Goal: Task Accomplishment & Management: Use online tool/utility

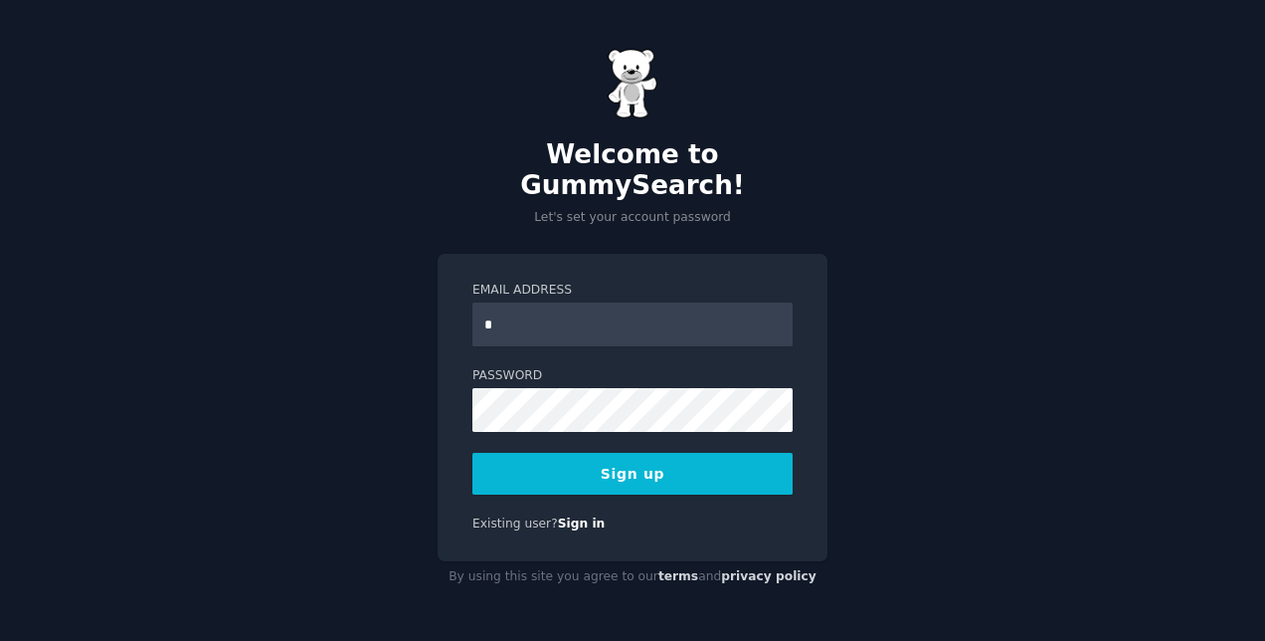
type input "**********"
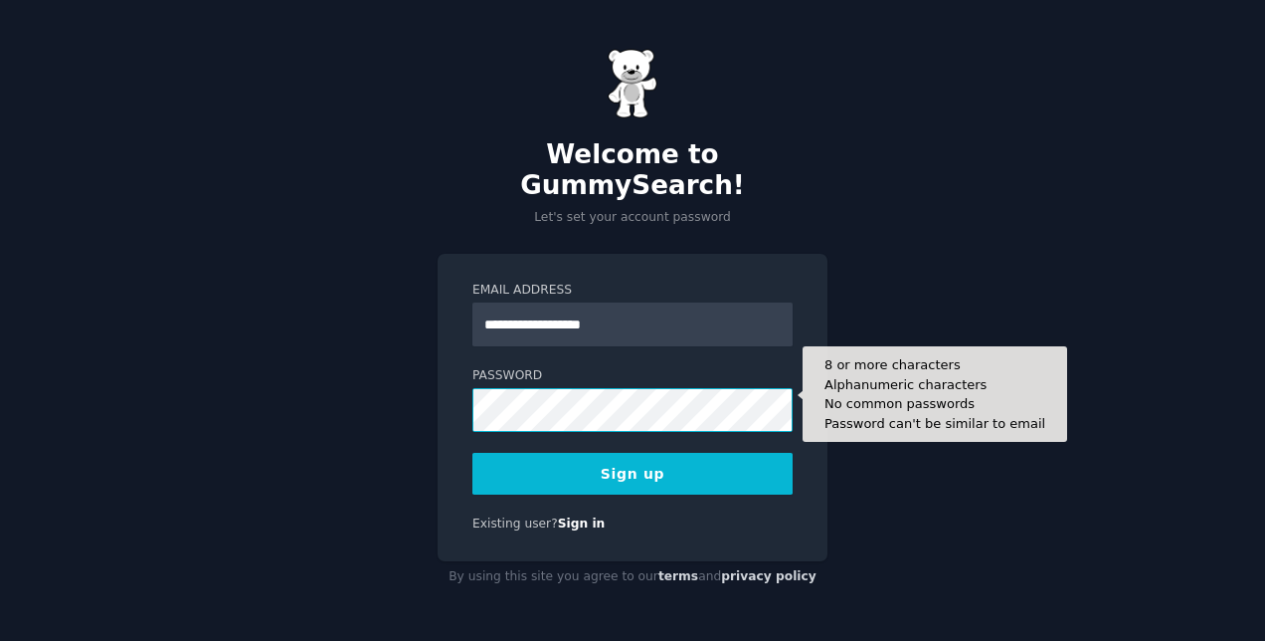
click at [472, 453] on button "Sign up" at bounding box center [632, 474] width 320 height 42
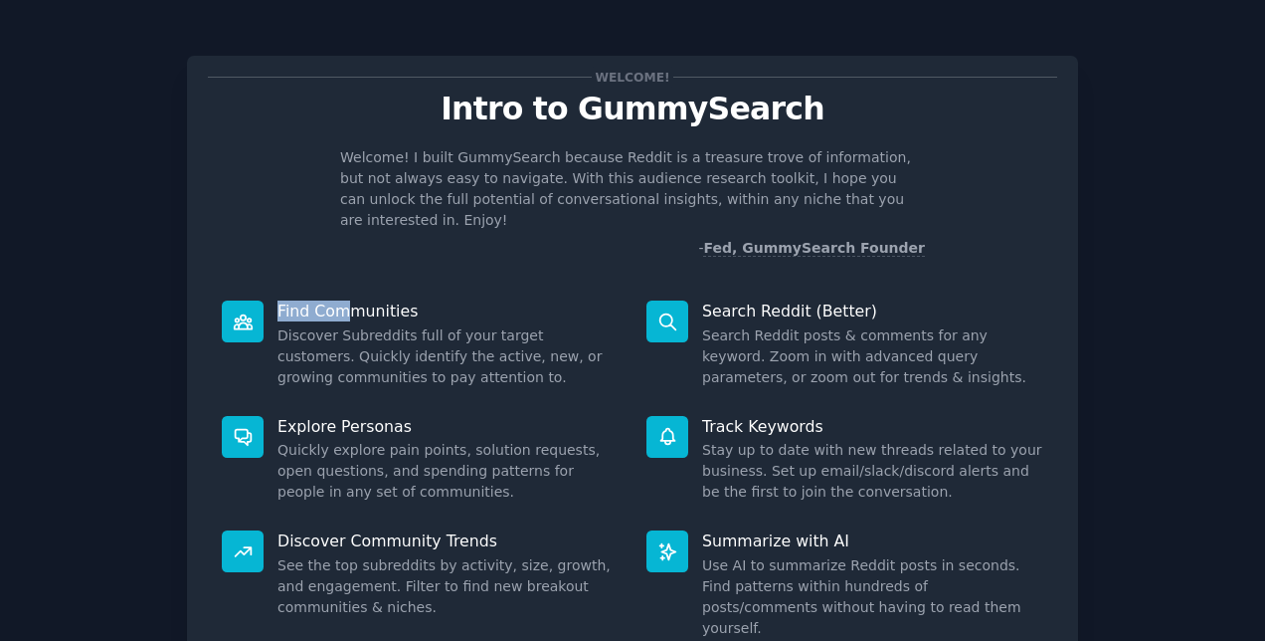
drag, startPoint x: 251, startPoint y: 306, endPoint x: 370, endPoint y: 294, distance: 120.0
click at [370, 300] on dt "Find Communities" at bounding box center [420, 310] width 397 height 21
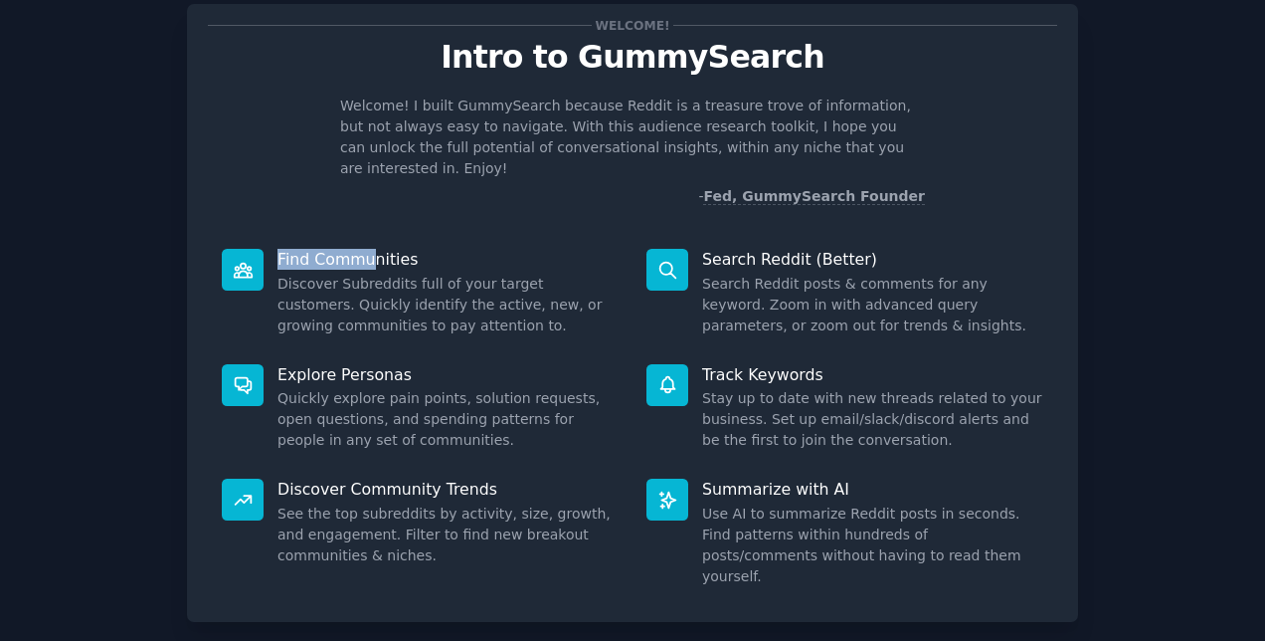
scroll to position [137, 0]
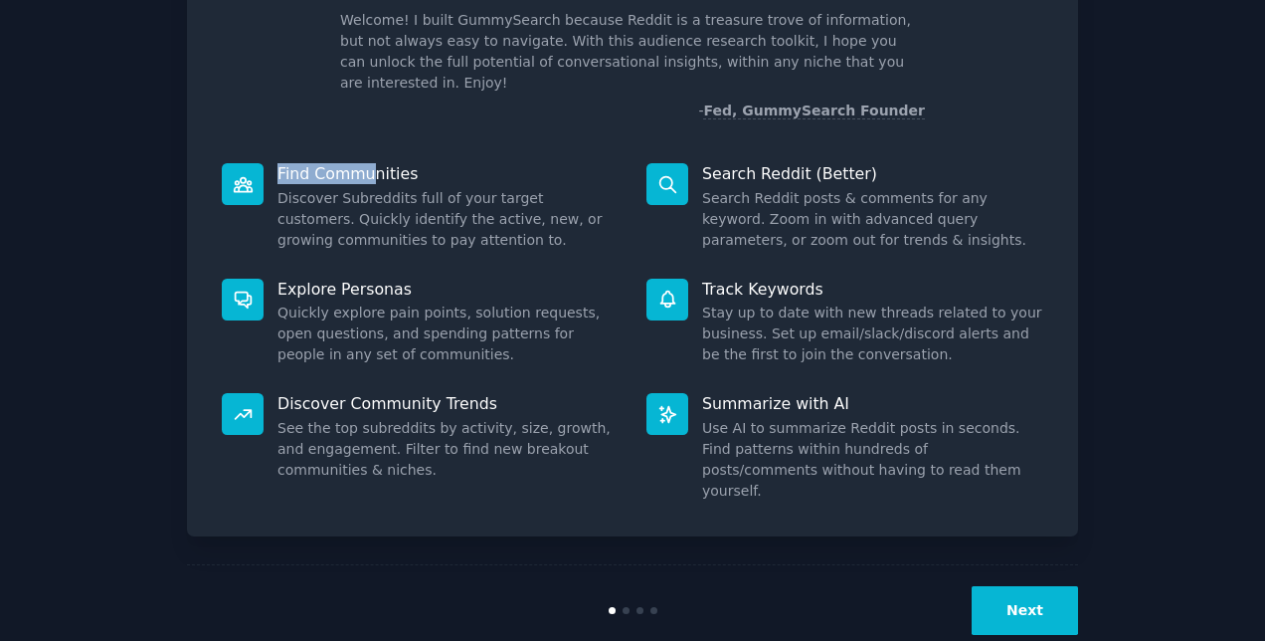
click at [1053, 586] on button "Next" at bounding box center [1025, 610] width 106 height 49
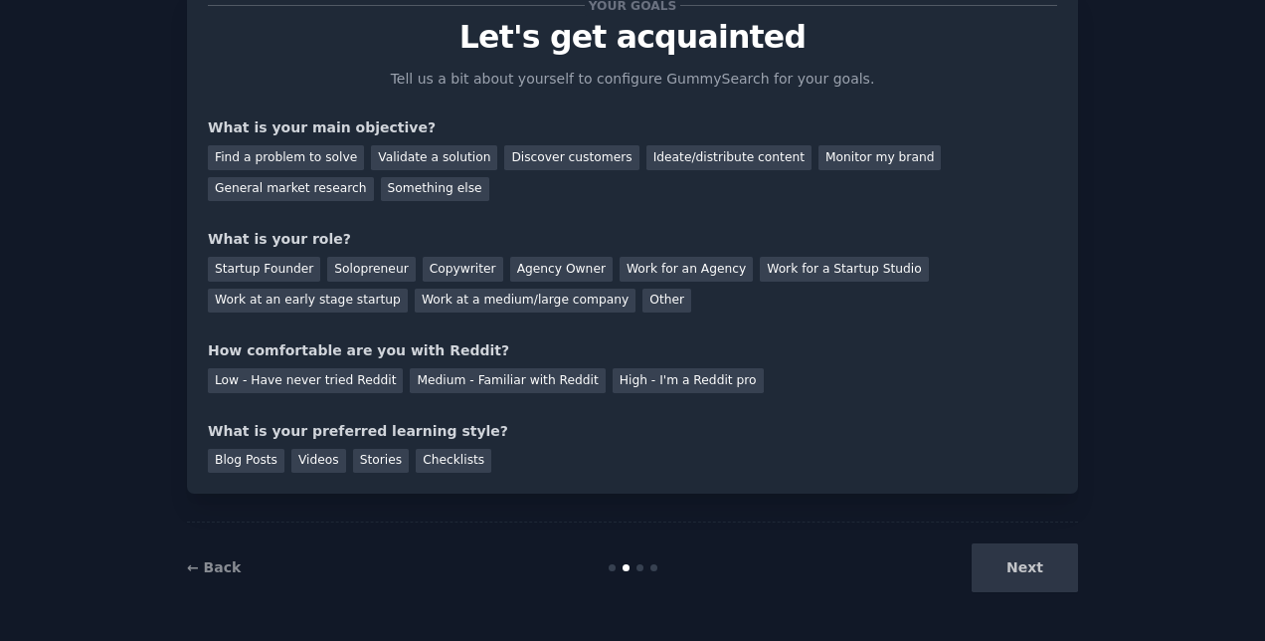
scroll to position [72, 0]
click at [294, 159] on div "Find a problem to solve" at bounding box center [286, 157] width 156 height 25
click at [505, 158] on div "Discover customers" at bounding box center [571, 157] width 134 height 25
click at [291, 161] on div "Find a problem to solve" at bounding box center [286, 157] width 156 height 25
click at [363, 278] on div "Solopreneur" at bounding box center [371, 269] width 88 height 25
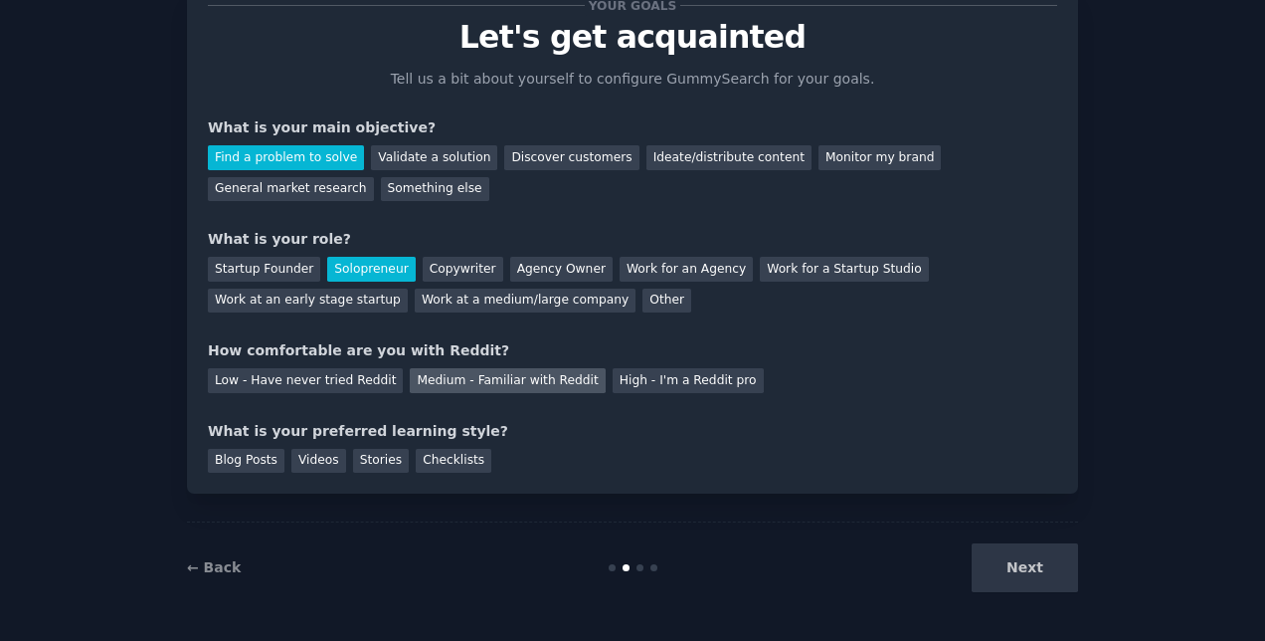
click at [430, 382] on div "Medium - Familiar with Reddit" at bounding box center [507, 380] width 195 height 25
click at [428, 463] on div "Checklists" at bounding box center [454, 461] width 76 height 25
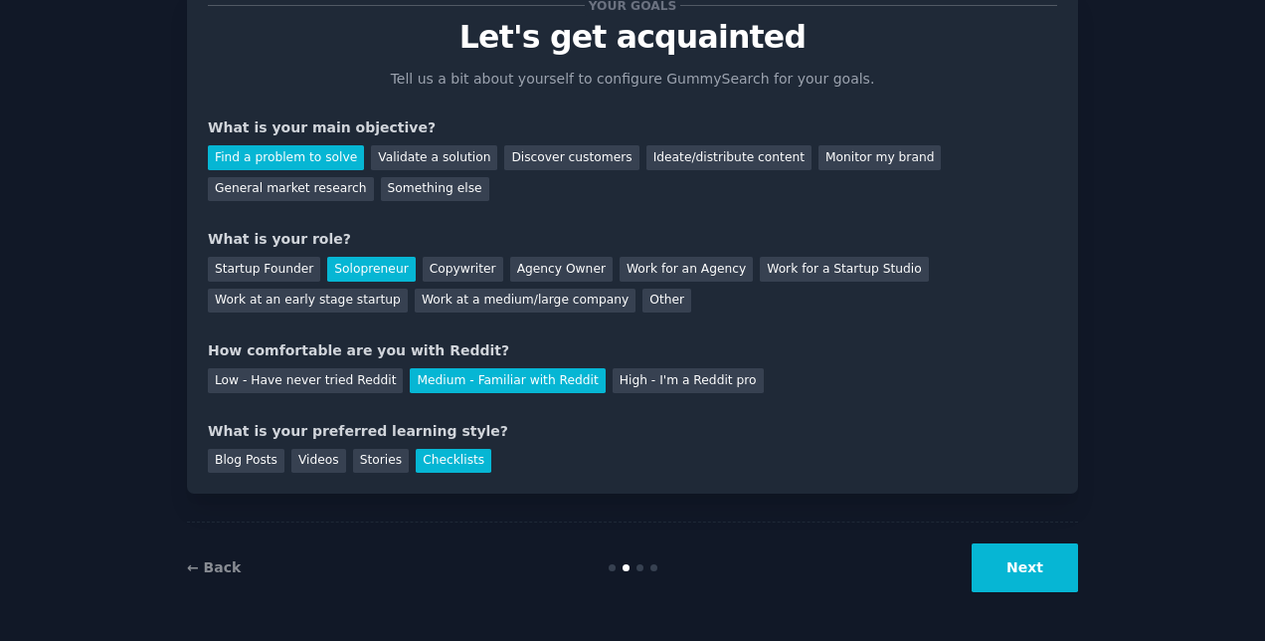
click at [1037, 569] on button "Next" at bounding box center [1025, 567] width 106 height 49
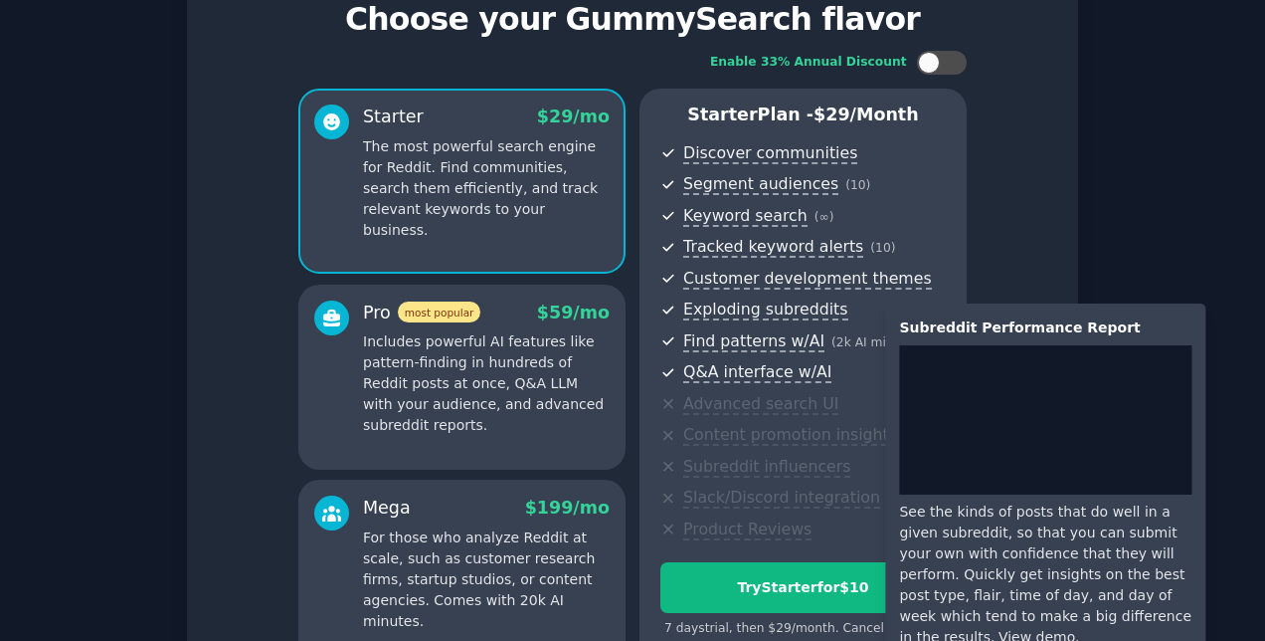
scroll to position [302, 0]
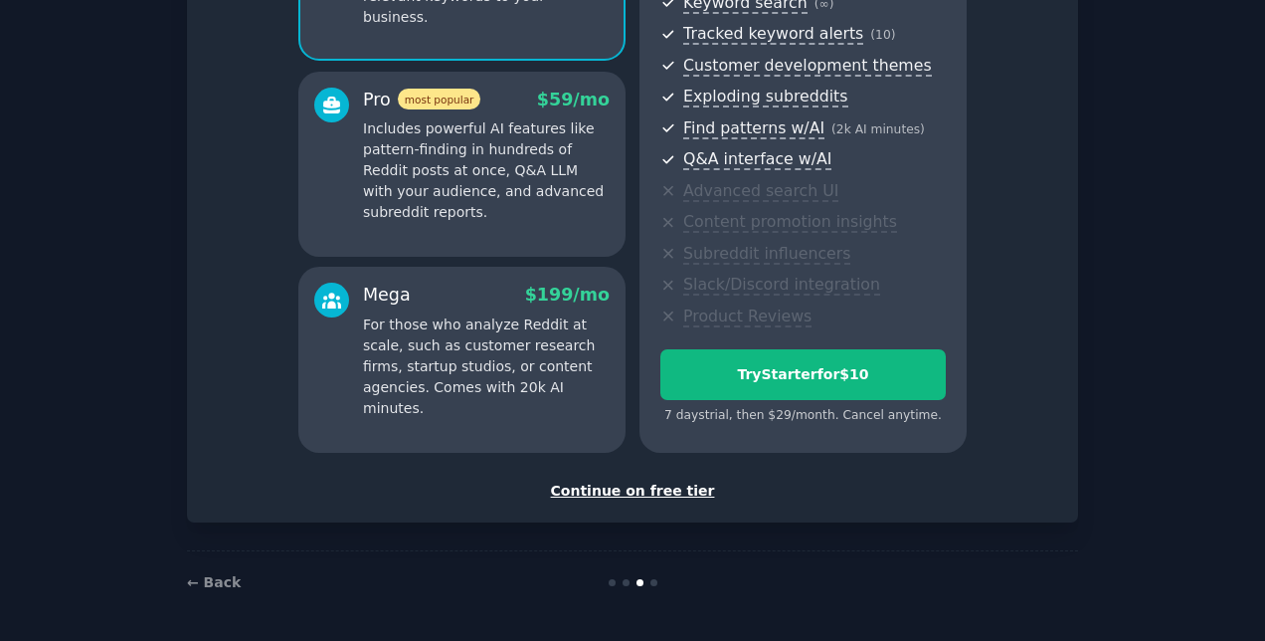
click at [624, 487] on div "Continue on free tier" at bounding box center [632, 490] width 849 height 21
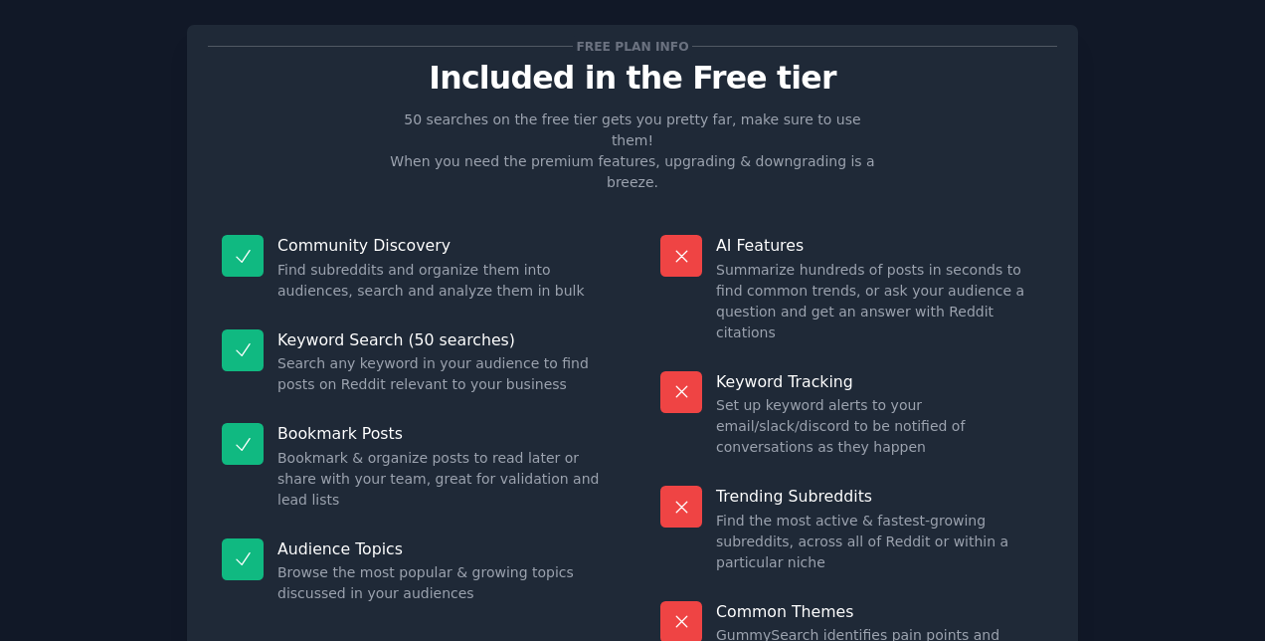
scroll to position [133, 0]
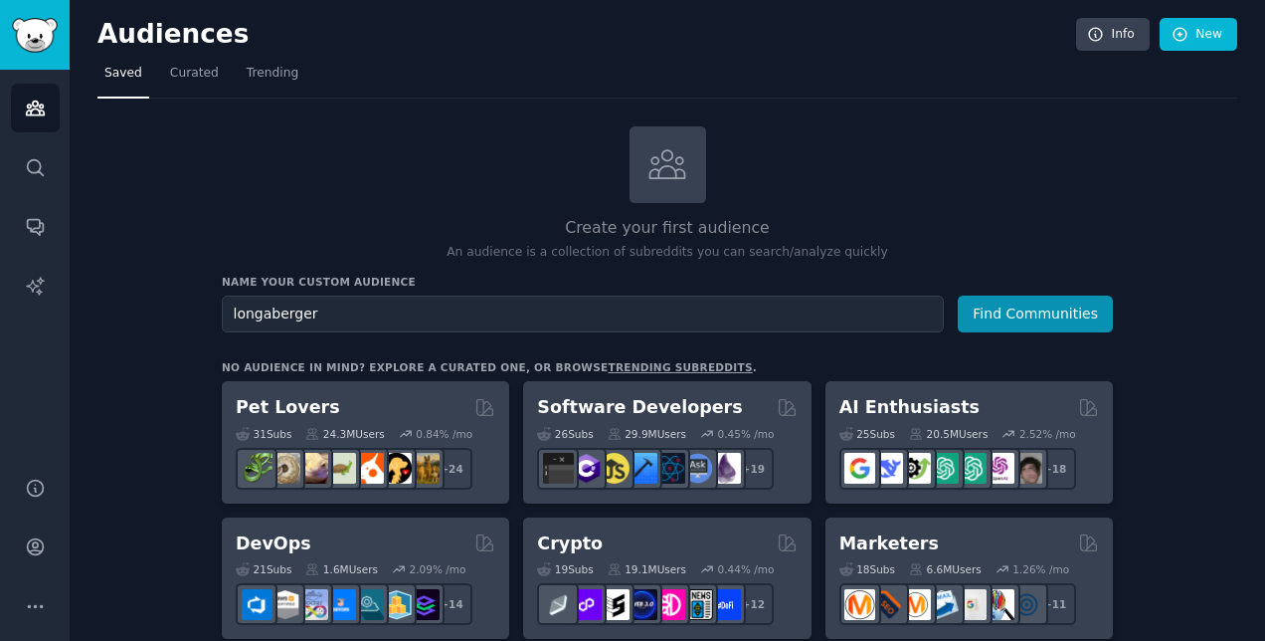
type input "longaberger"
click at [958, 295] on button "Find Communities" at bounding box center [1035, 313] width 155 height 37
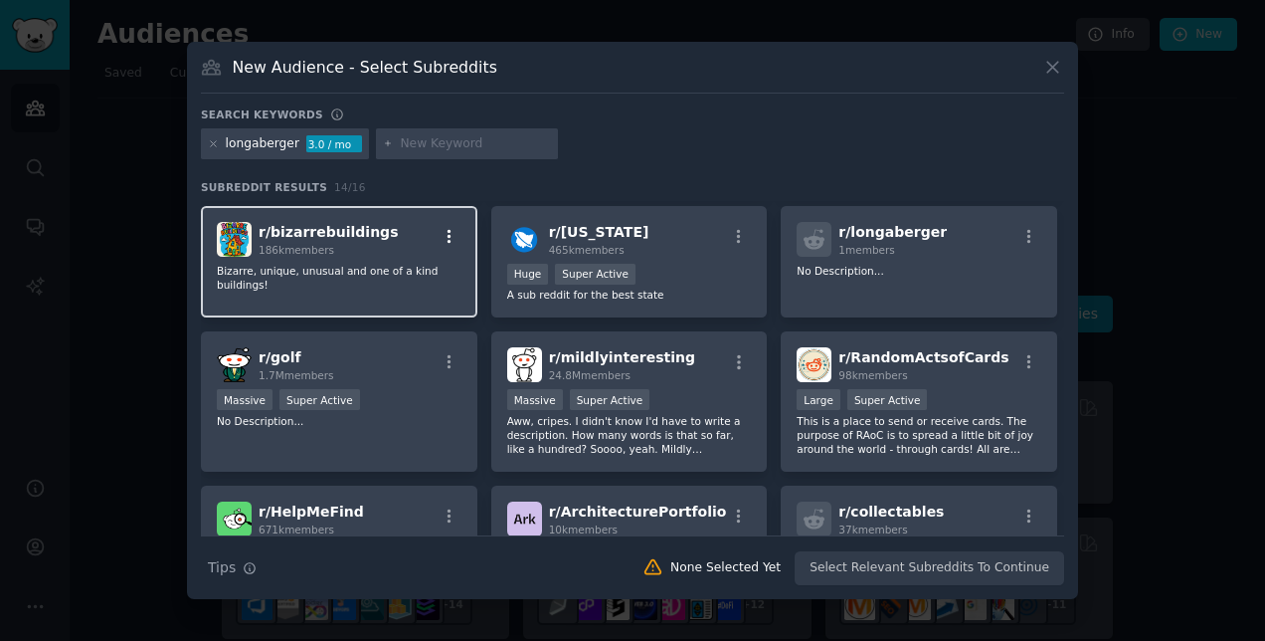
scroll to position [153, 0]
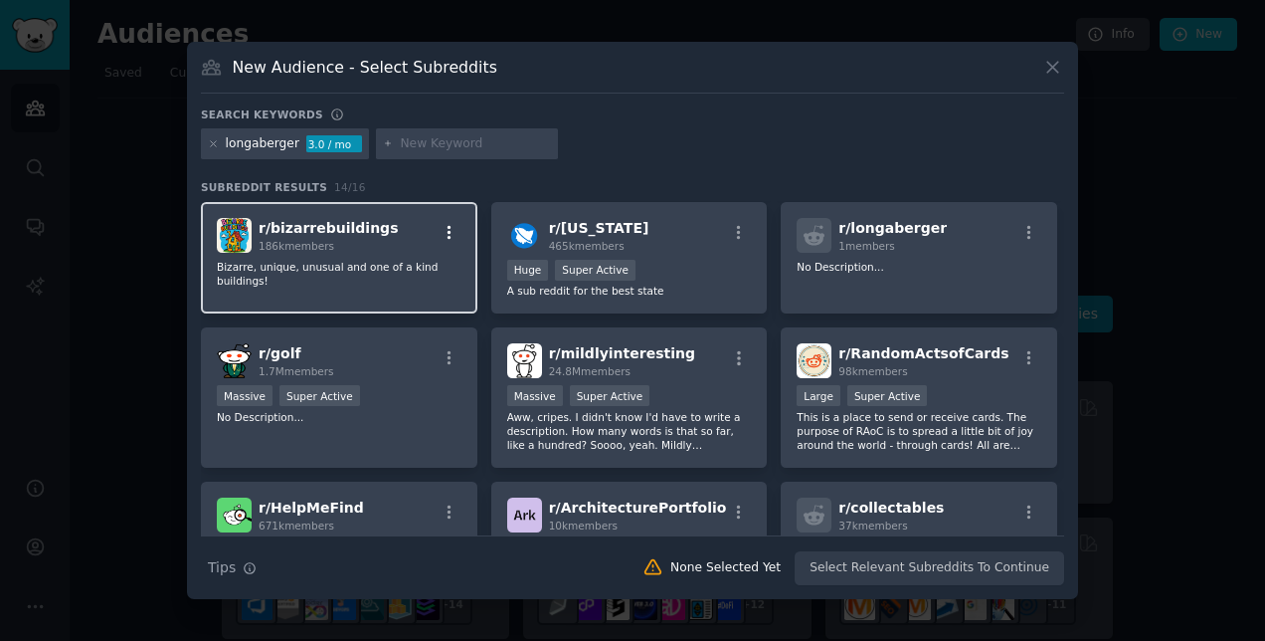
click at [440, 382] on div "r/ golf 1.7M members Massive Super Active No Description..." at bounding box center [339, 397] width 277 height 140
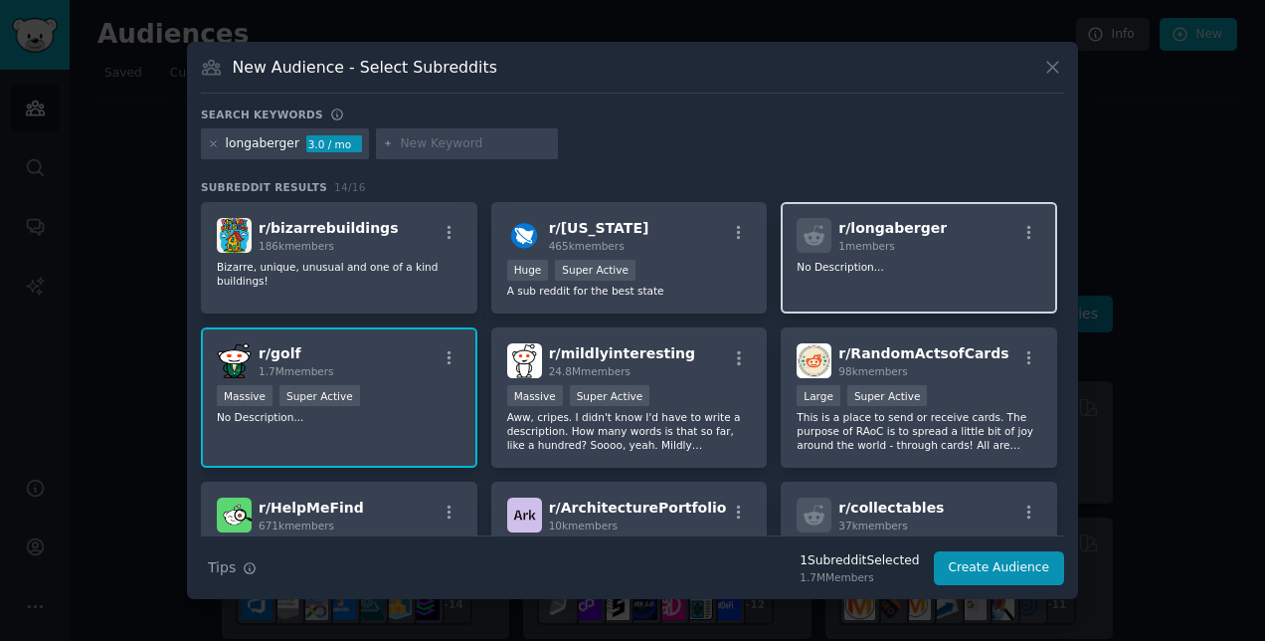
click at [881, 240] on span "1 members" at bounding box center [867, 246] width 57 height 12
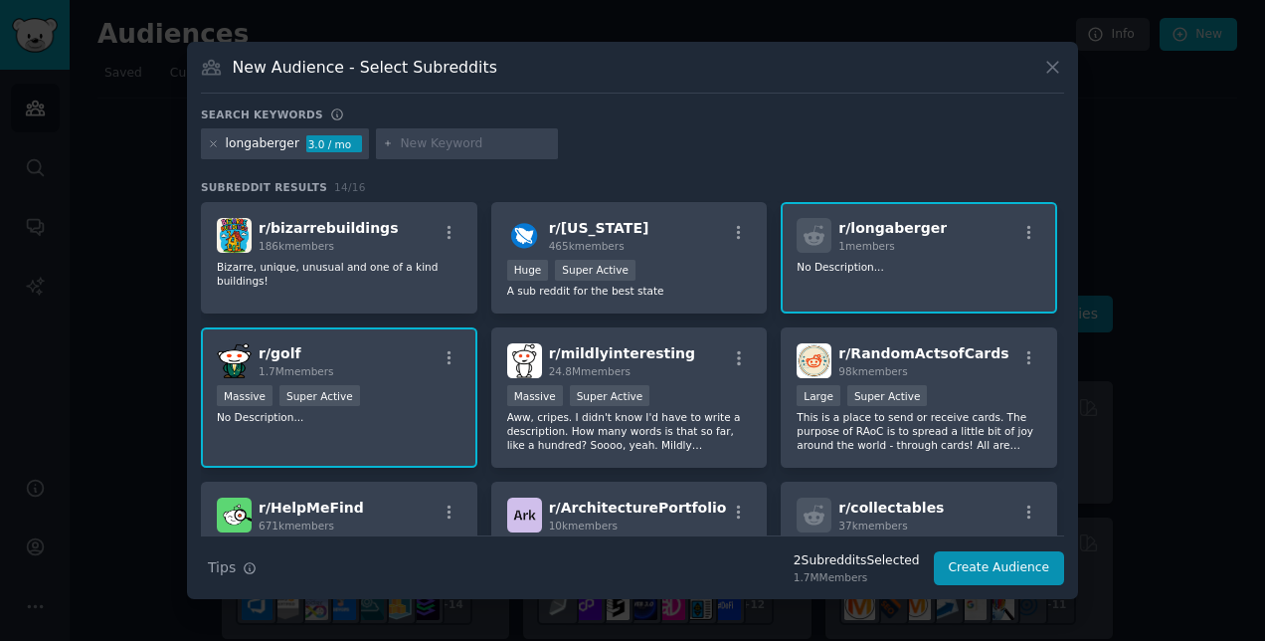
click at [407, 390] on div "Massive Super Active" at bounding box center [339, 397] width 245 height 25
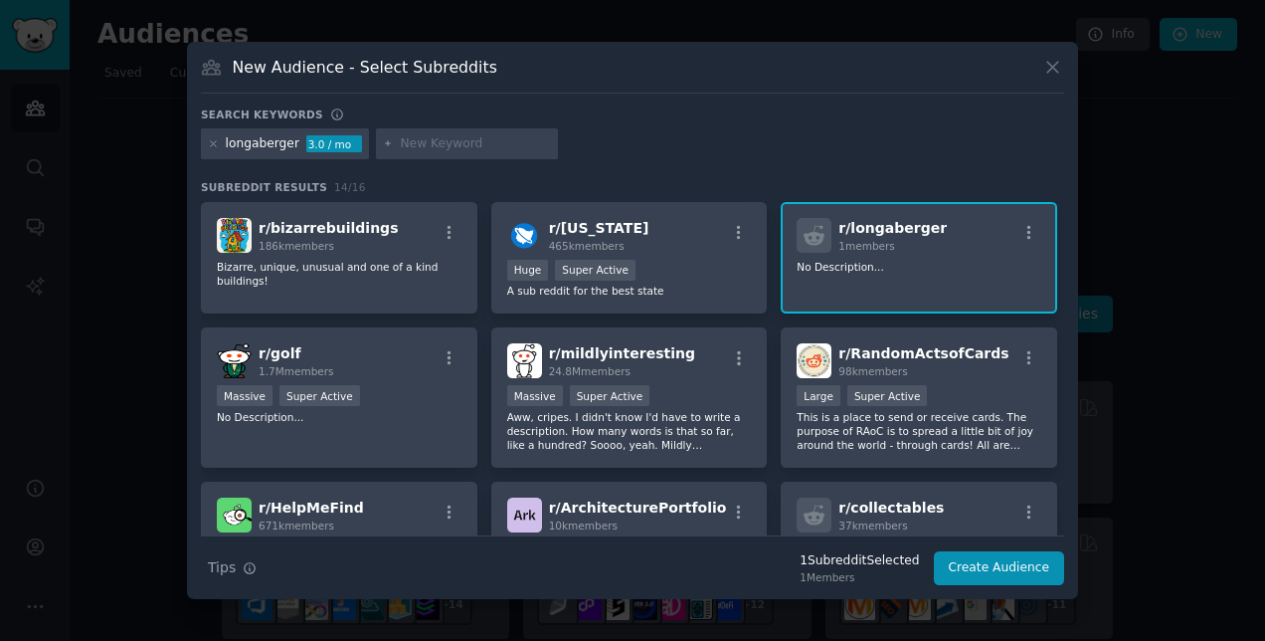
click at [935, 239] on div "r/ longaberger 1 members" at bounding box center [919, 235] width 245 height 35
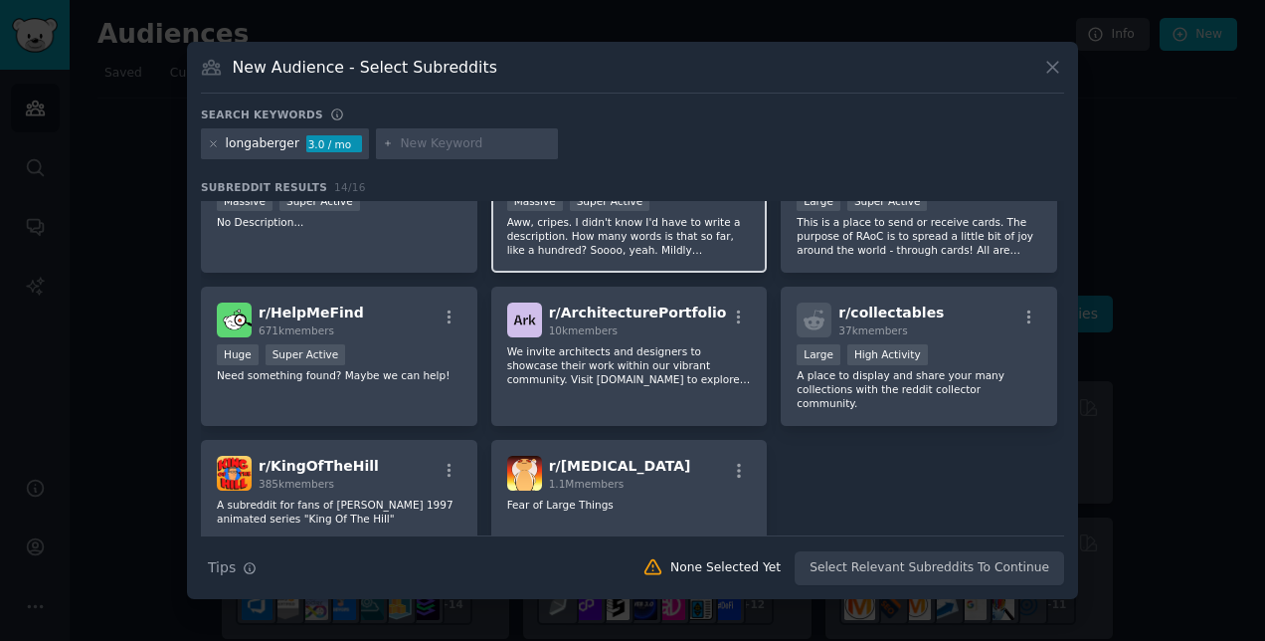
scroll to position [0, 0]
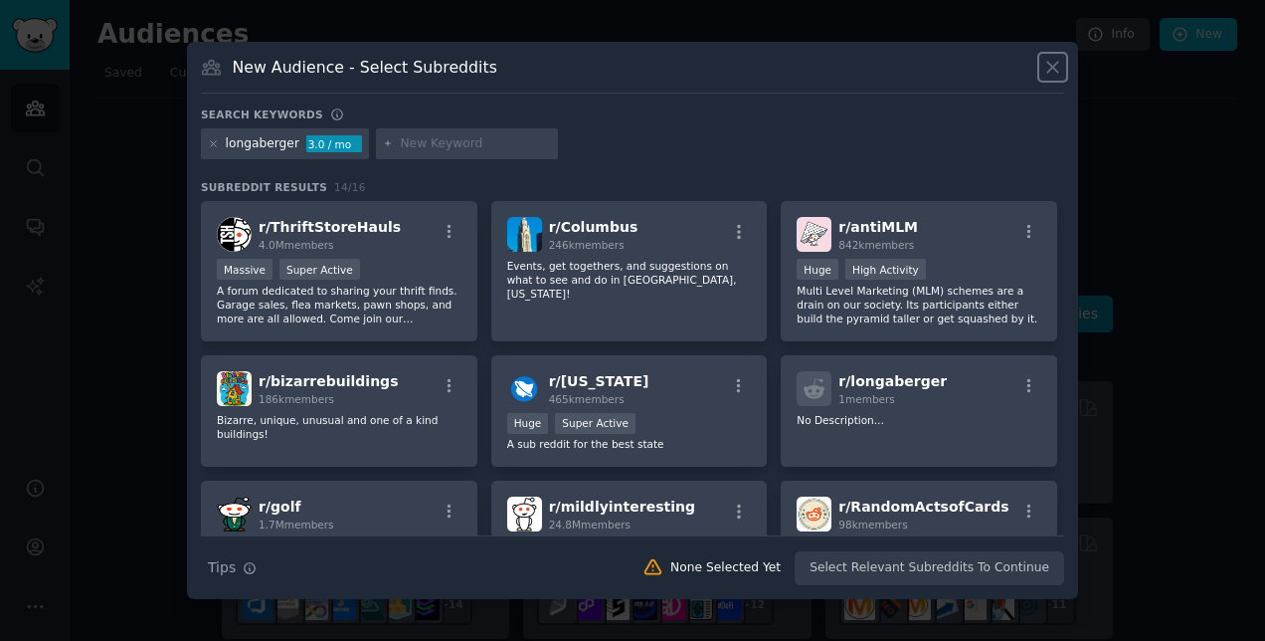
click at [1052, 63] on icon at bounding box center [1052, 67] width 21 height 21
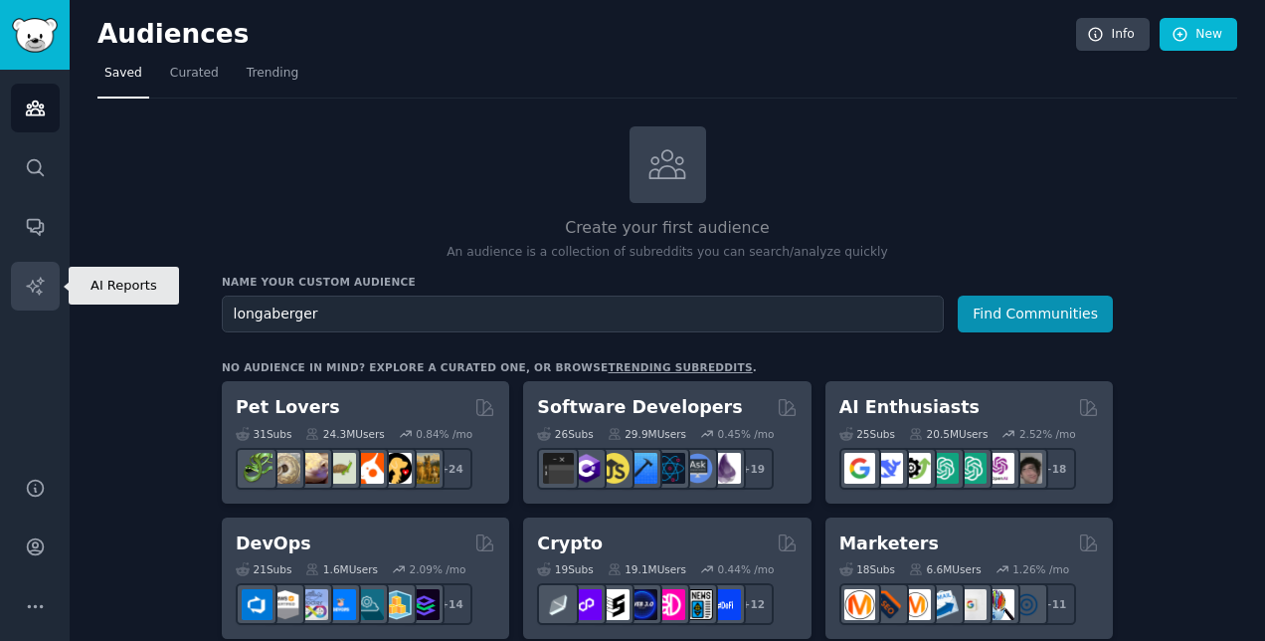
click at [45, 272] on link "AI Reports" at bounding box center [35, 286] width 49 height 49
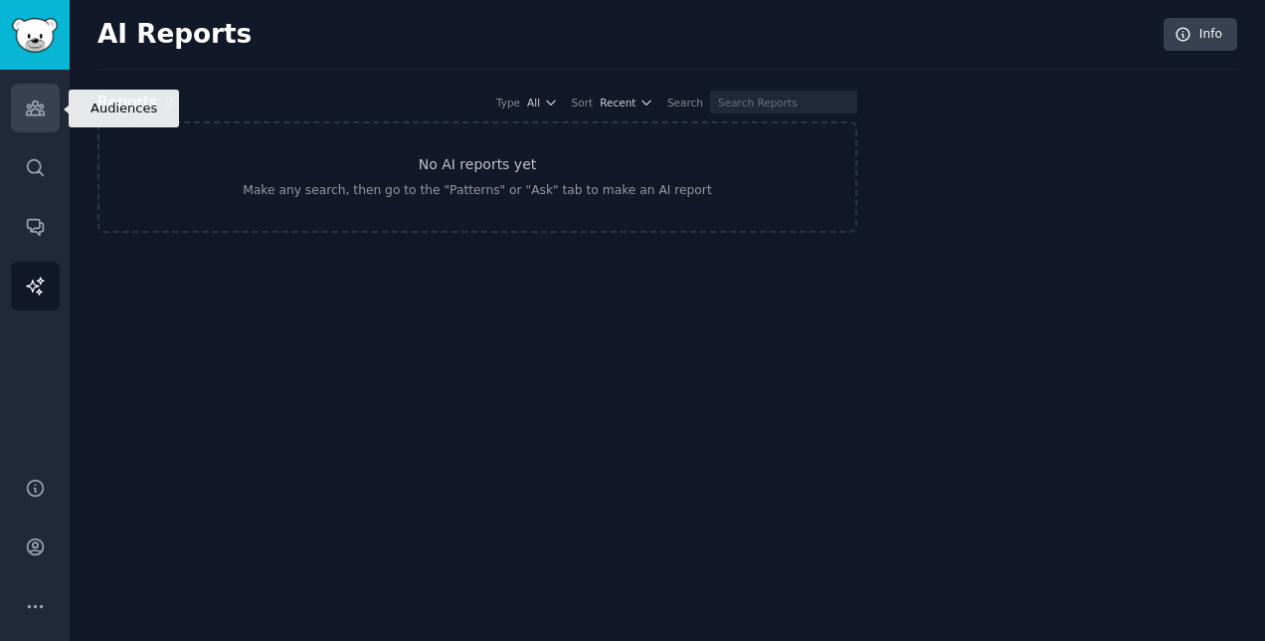
click at [30, 101] on icon "Sidebar" at bounding box center [35, 107] width 21 height 21
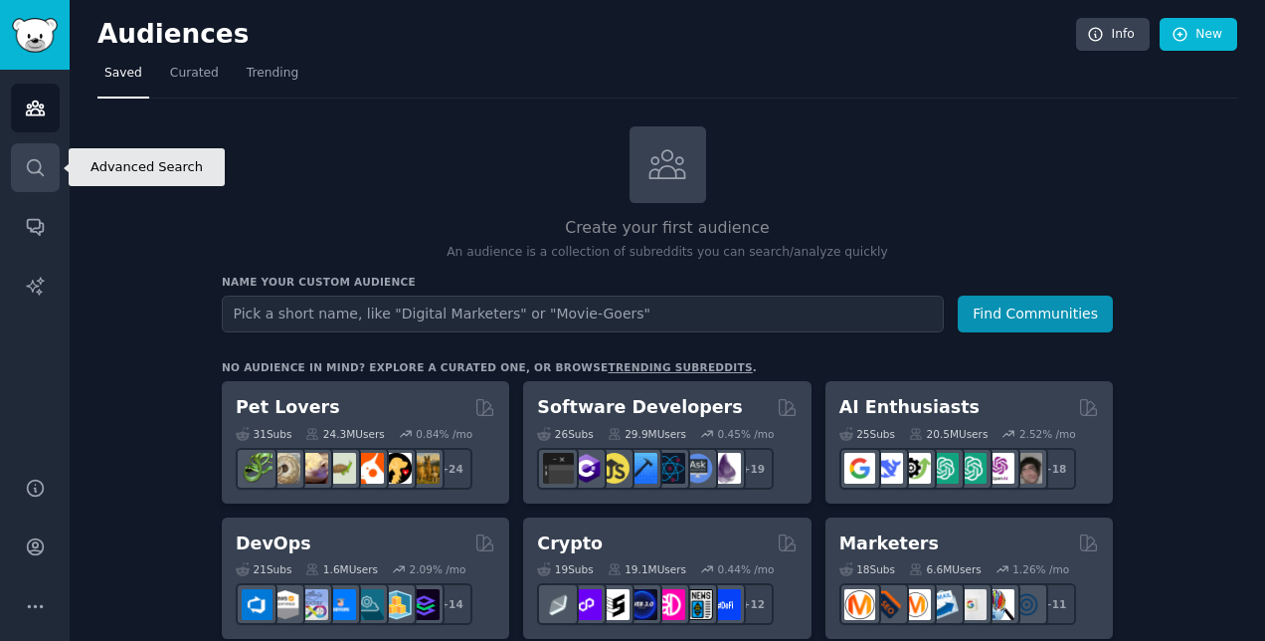
click at [38, 158] on icon "Sidebar" at bounding box center [35, 167] width 21 height 21
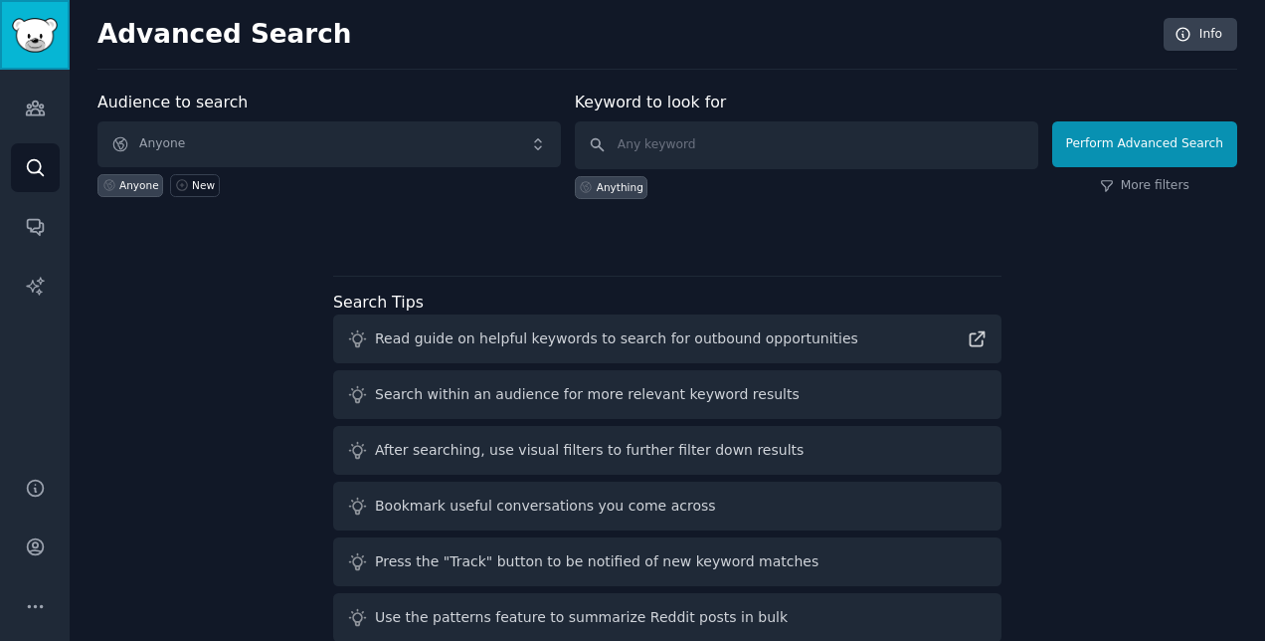
click at [33, 25] on img "Sidebar" at bounding box center [35, 35] width 46 height 35
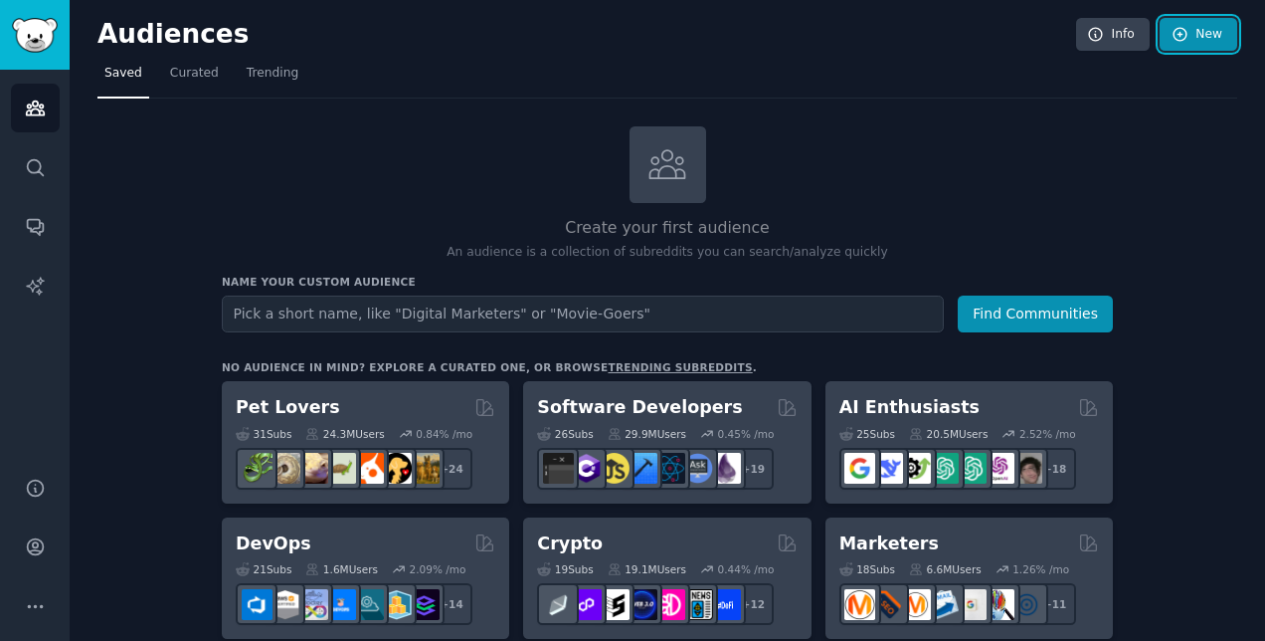
click at [1193, 40] on link "New" at bounding box center [1199, 35] width 78 height 34
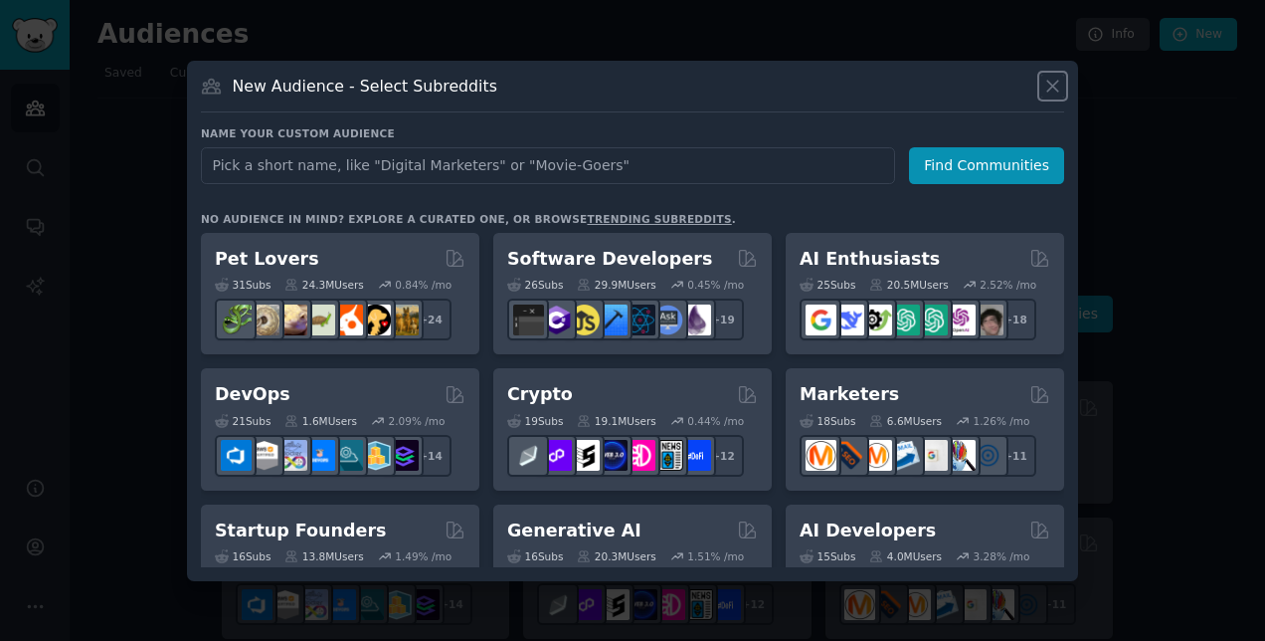
click at [1050, 82] on icon at bounding box center [1052, 86] width 21 height 21
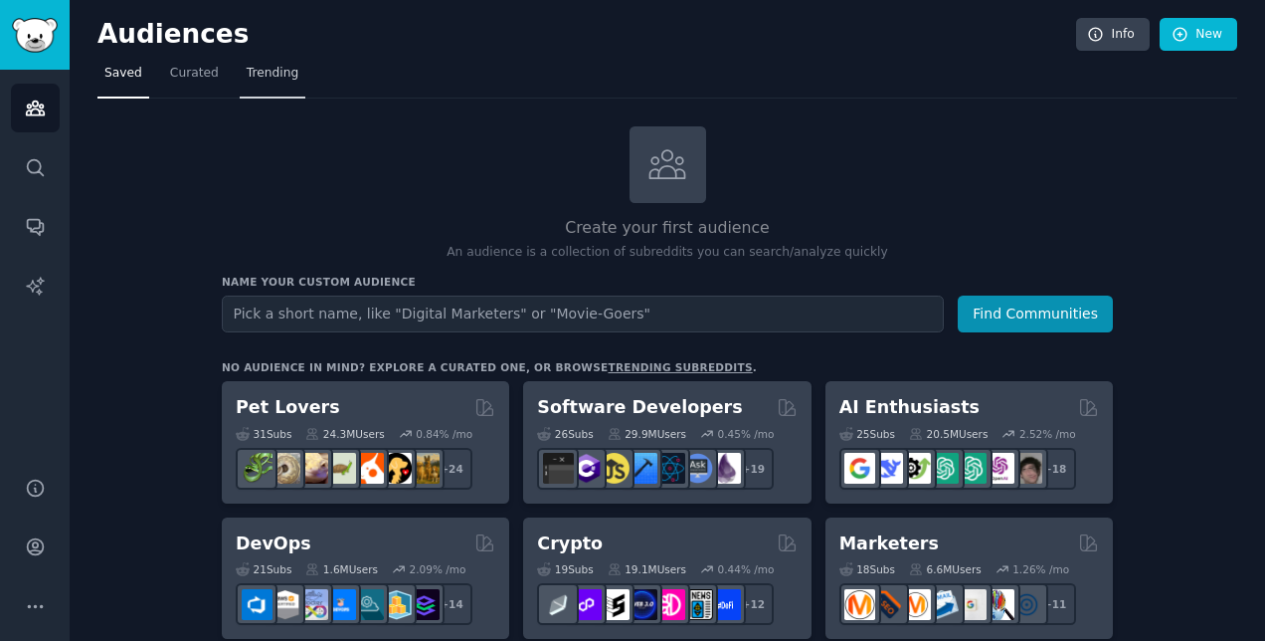
click at [247, 77] on span "Trending" at bounding box center [273, 74] width 52 height 18
